Goal: Go to known website: Go to known website

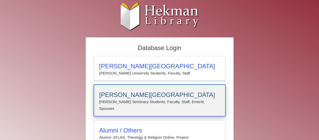
click at [193, 94] on h3 "[PERSON_NAME][GEOGRAPHIC_DATA]" at bounding box center [159, 95] width 121 height 7
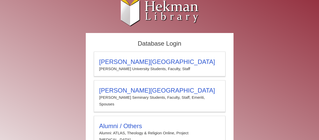
scroll to position [24, 0]
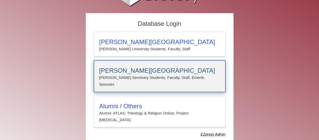
click at [183, 77] on p "[PERSON_NAME] Seminary Students, Faculty, Staff, Emeriti, Spouses" at bounding box center [159, 82] width 121 height 14
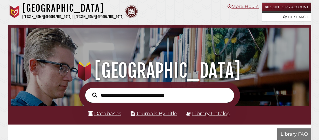
scroll to position [168, 295]
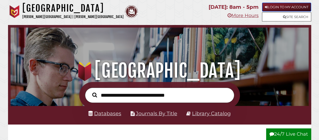
click at [274, 6] on link "Login to My Account" at bounding box center [286, 7] width 49 height 9
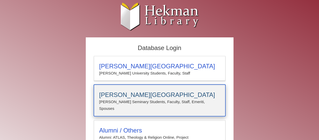
click at [169, 95] on h3 "[PERSON_NAME][GEOGRAPHIC_DATA]" at bounding box center [159, 95] width 121 height 7
